Goal: Information Seeking & Learning: Learn about a topic

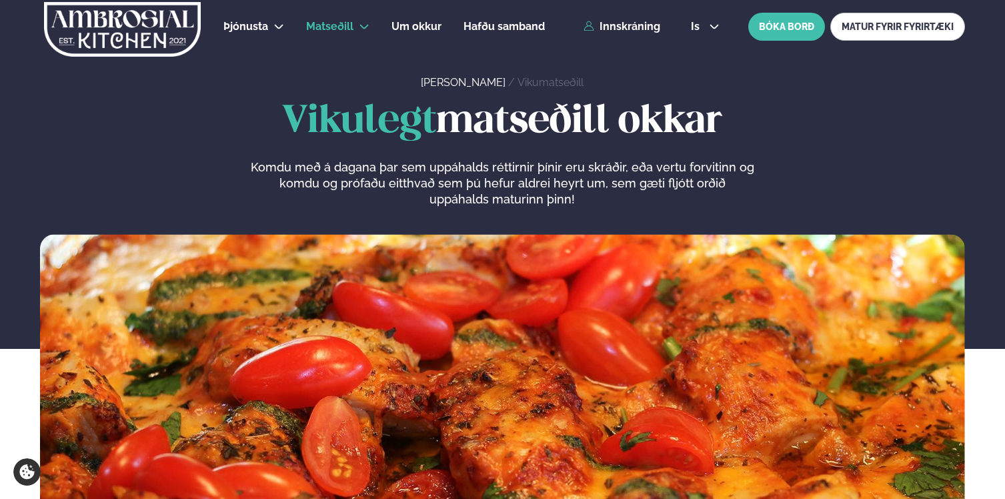
scroll to position [624, 0]
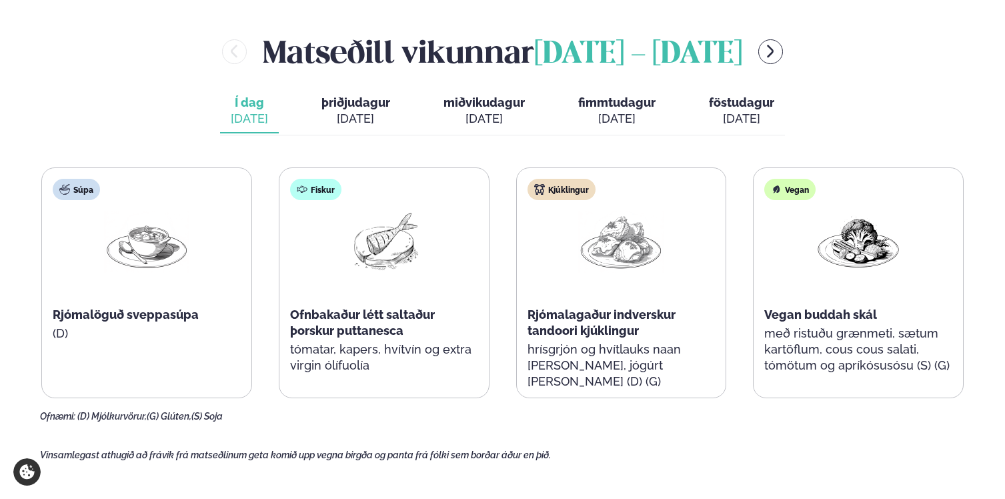
scroll to position [557, 0]
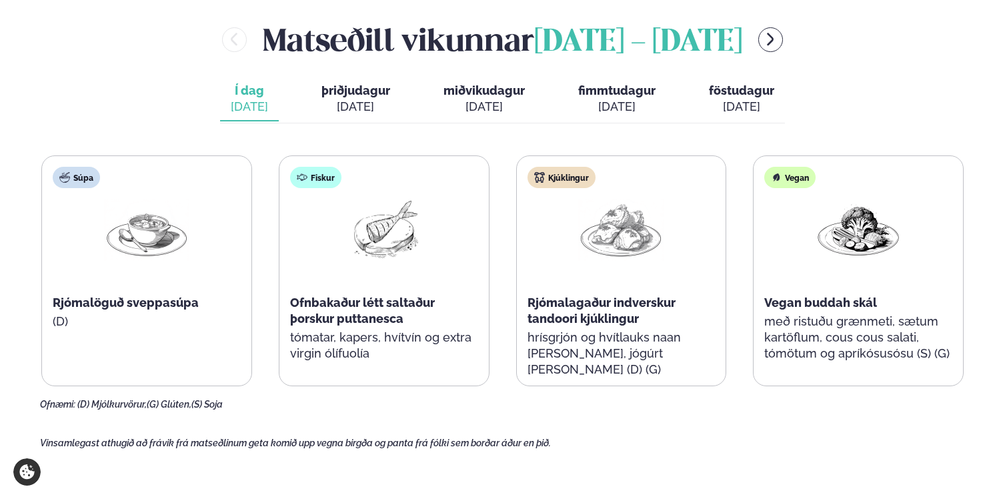
click at [465, 93] on span "miðvikudagur" at bounding box center [484, 90] width 81 height 14
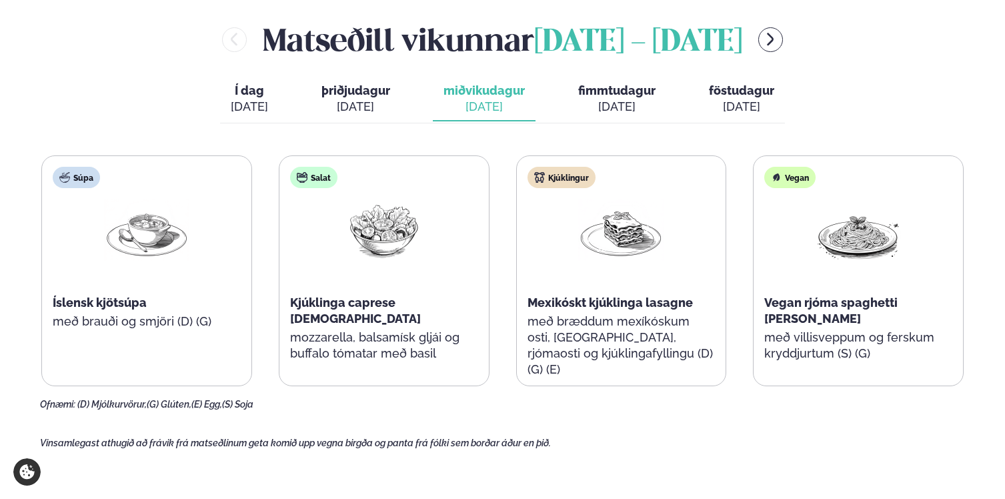
click at [606, 103] on div "[DATE]" at bounding box center [616, 107] width 77 height 16
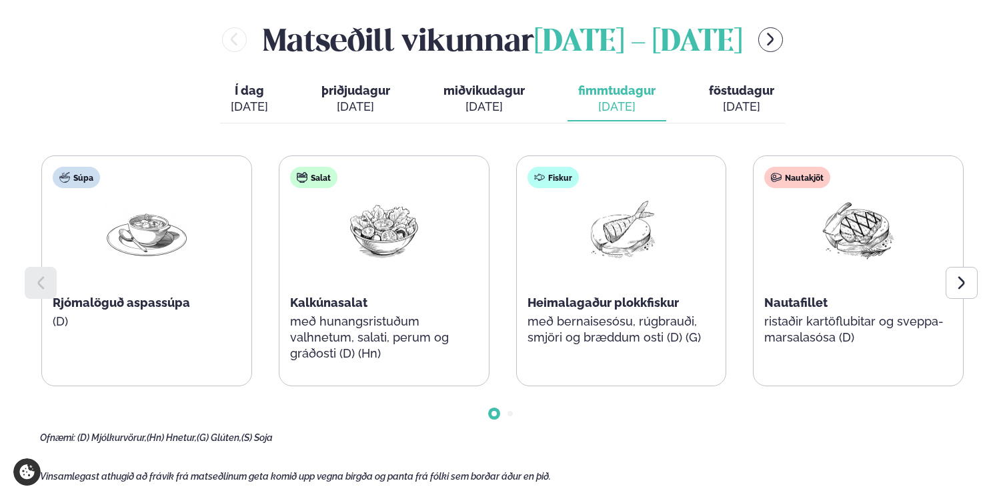
click at [718, 108] on div "[DATE]" at bounding box center [741, 107] width 65 height 16
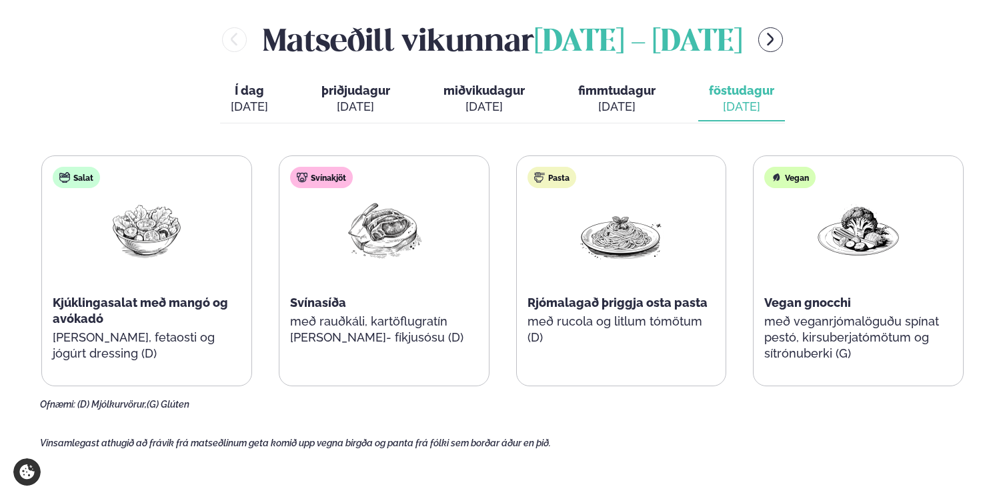
click at [368, 89] on span "þriðjudagur" at bounding box center [356, 90] width 69 height 14
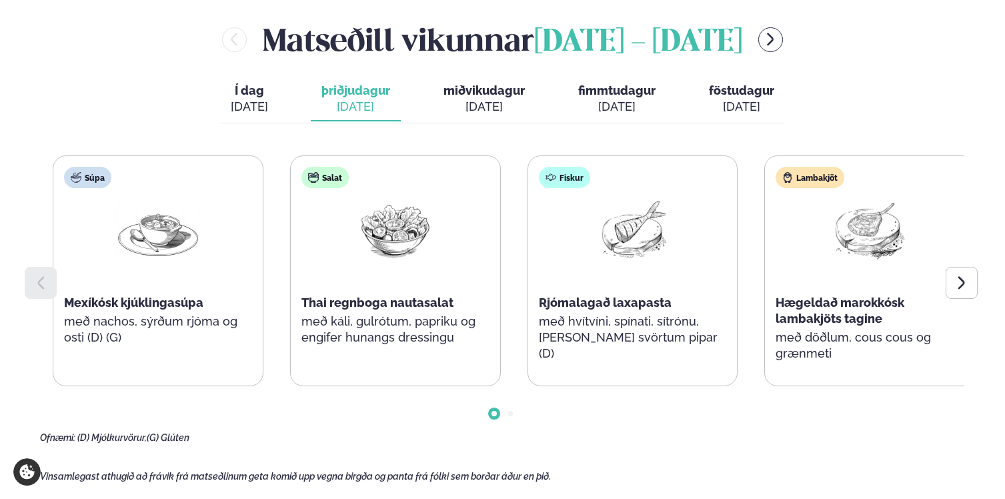
click at [708, 320] on p "með hvítvíni, spínati, sítrónu, [PERSON_NAME] svörtum pipar (D)" at bounding box center [633, 338] width 188 height 48
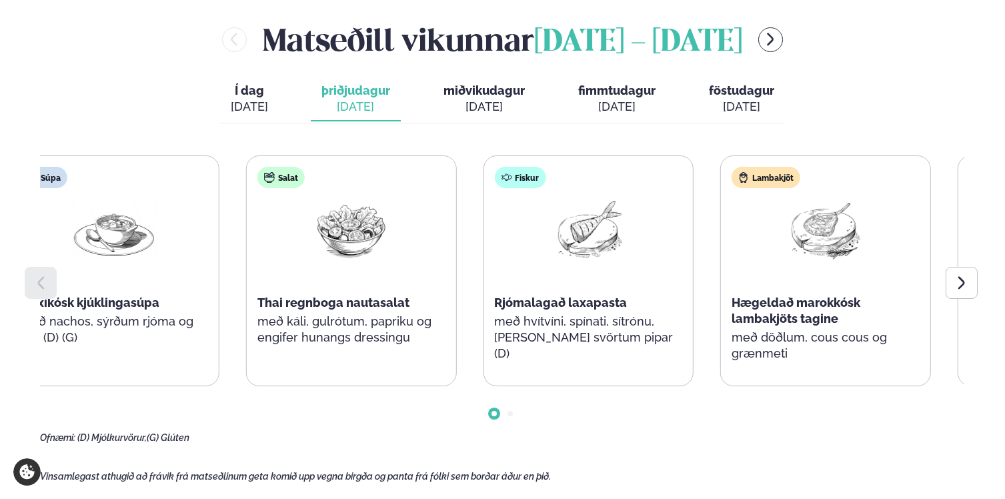
click at [676, 320] on p "með hvítvíni, spínati, sítrónu, [PERSON_NAME] svörtum pipar (D)" at bounding box center [588, 338] width 188 height 48
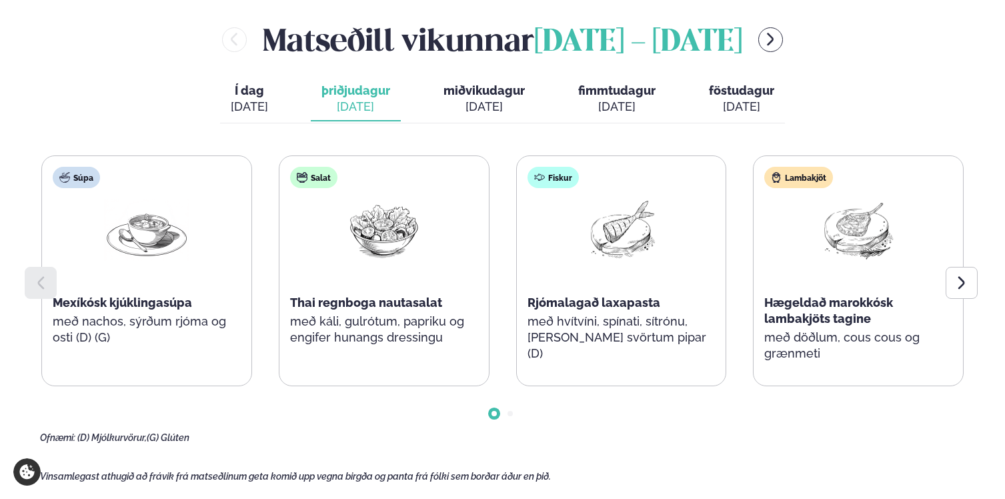
click at [676, 320] on p "með hvítvíni, spínati, sítrónu, [PERSON_NAME] svörtum pipar (D)" at bounding box center [622, 338] width 188 height 48
click at [690, 318] on p "með hvítvíni, spínati, sítrónu, [PERSON_NAME] svörtum pipar (D)" at bounding box center [621, 338] width 188 height 48
click at [690, 318] on p "með hvítvíni, spínati, sítrónu, [PERSON_NAME] svörtum pipar (D)" at bounding box center [622, 338] width 188 height 48
click at [271, 96] on button "Í dag Í d. [DATE]" at bounding box center [249, 99] width 59 height 44
